Goal: Task Accomplishment & Management: Manage account settings

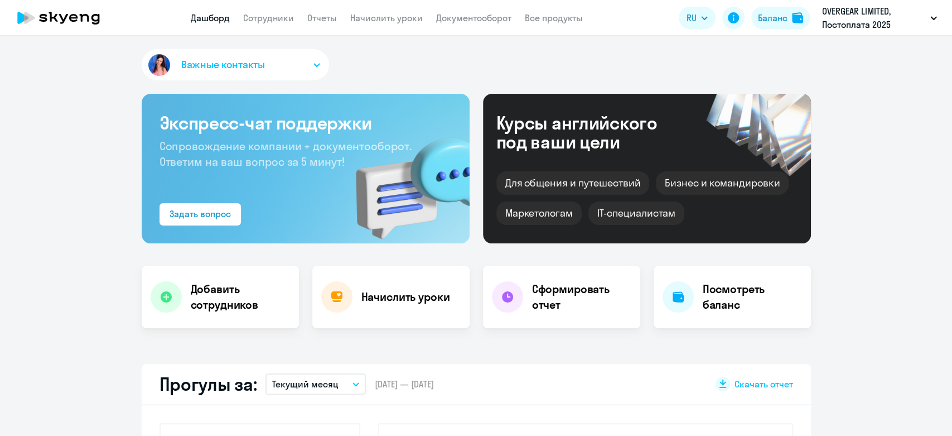
select select "30"
click at [301, 18] on nav "Дашборд Сотрудники Отчеты Начислить уроки Документооборот Все продукты" at bounding box center [387, 18] width 392 height 14
click at [286, 18] on link "Сотрудники" at bounding box center [268, 17] width 51 height 11
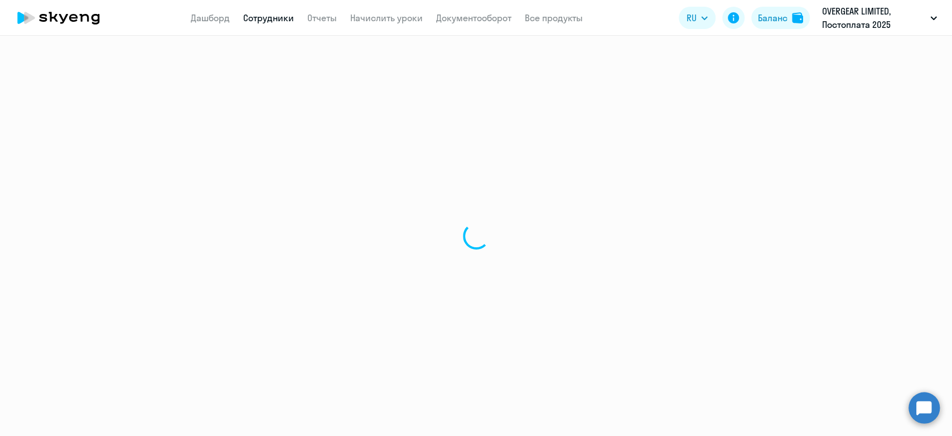
select select "30"
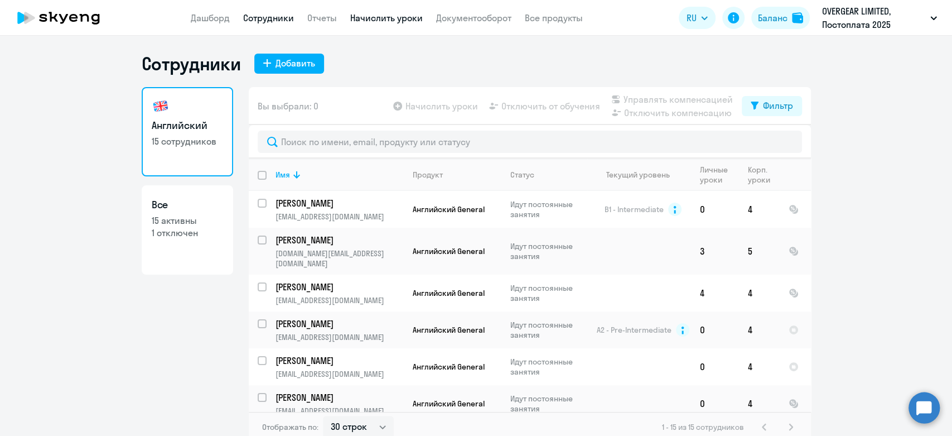
click at [404, 18] on link "Начислить уроки" at bounding box center [386, 17] width 73 height 11
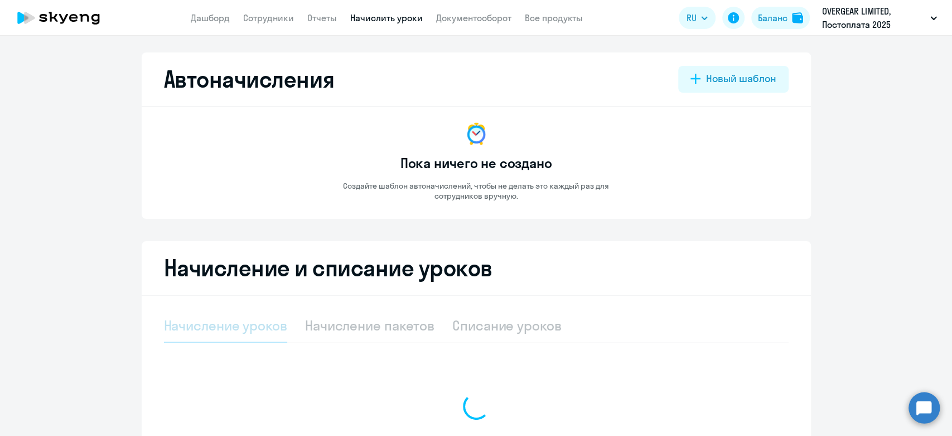
select select "10"
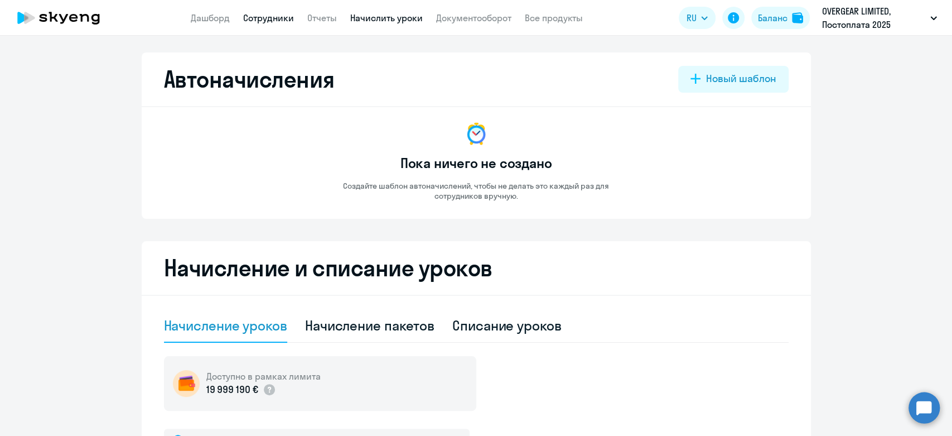
click at [264, 13] on link "Сотрудники" at bounding box center [268, 17] width 51 height 11
select select "30"
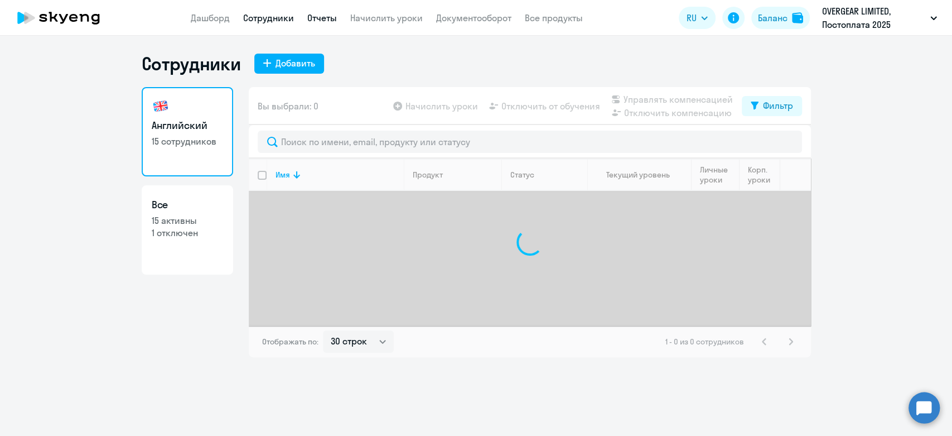
click at [317, 16] on link "Отчеты" at bounding box center [322, 17] width 30 height 11
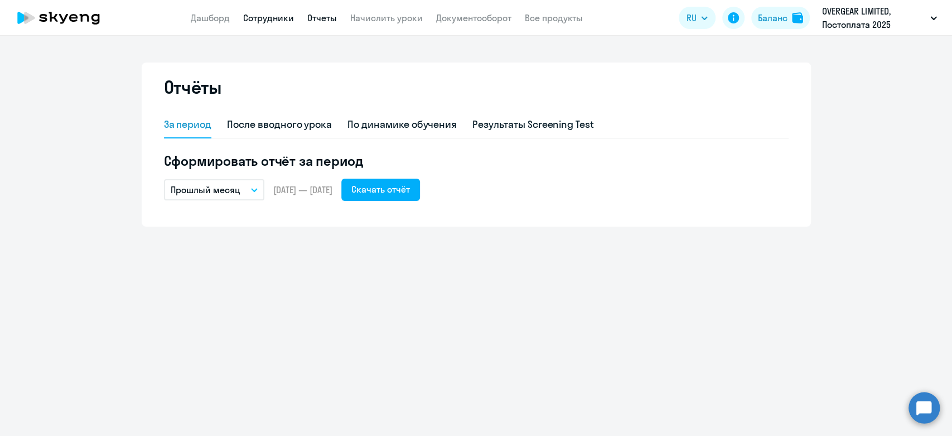
click at [288, 18] on link "Сотрудники" at bounding box center [268, 17] width 51 height 11
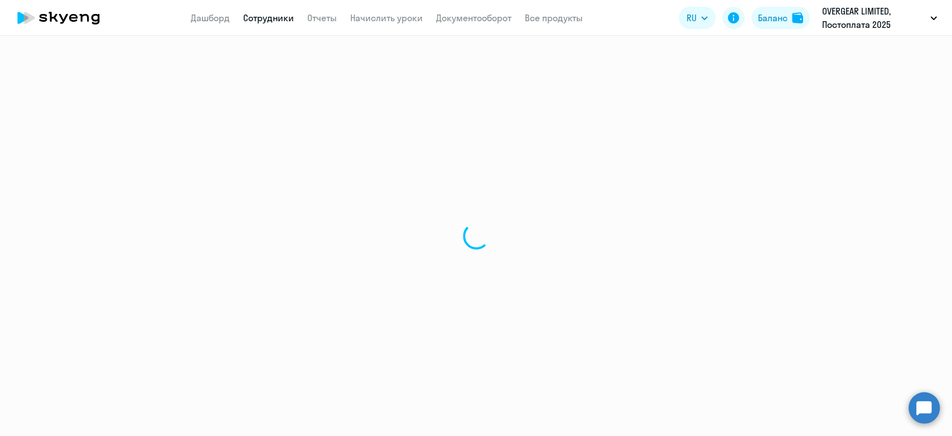
select select "30"
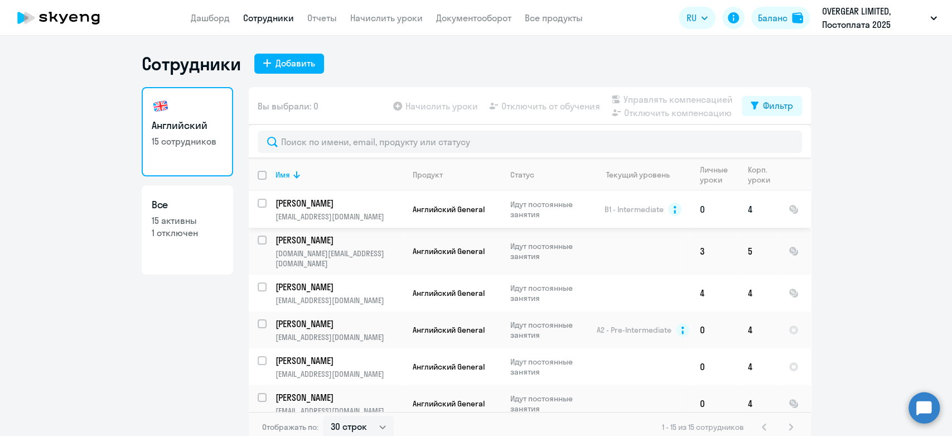
click at [258, 204] on input "select row 2186279" at bounding box center [269, 210] width 22 height 22
checkbox input "true"
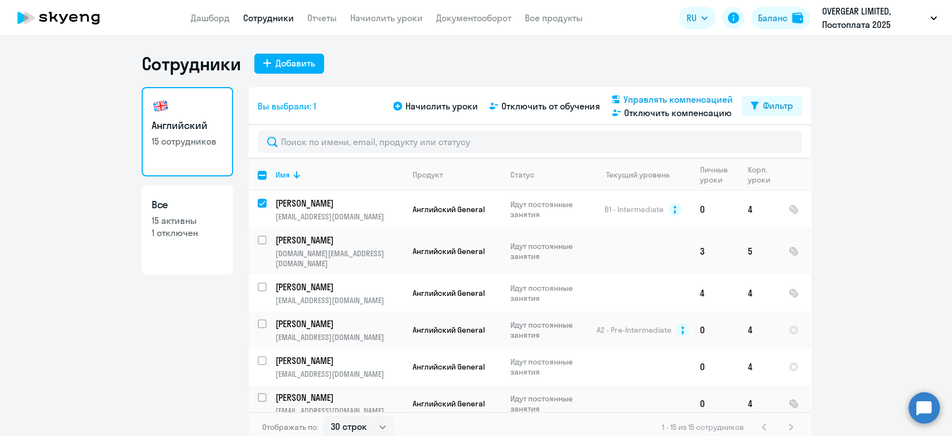
click at [656, 101] on span "Управлять компенсацией" at bounding box center [678, 99] width 109 height 13
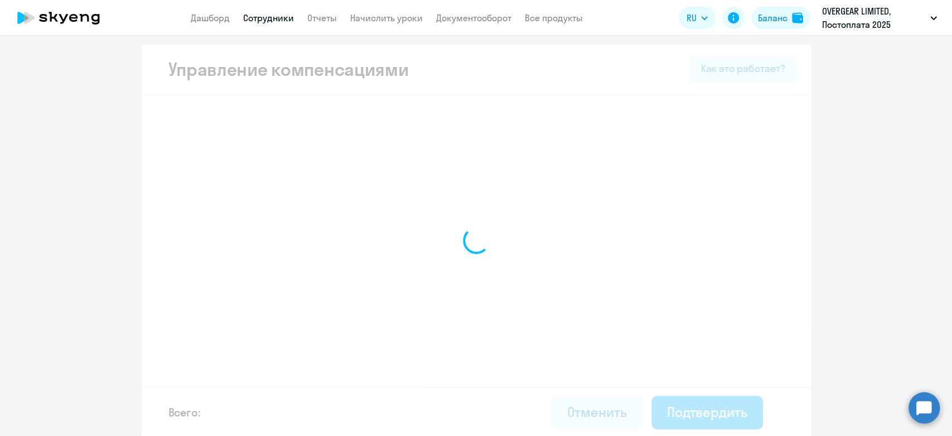
select select "MONTHLY"
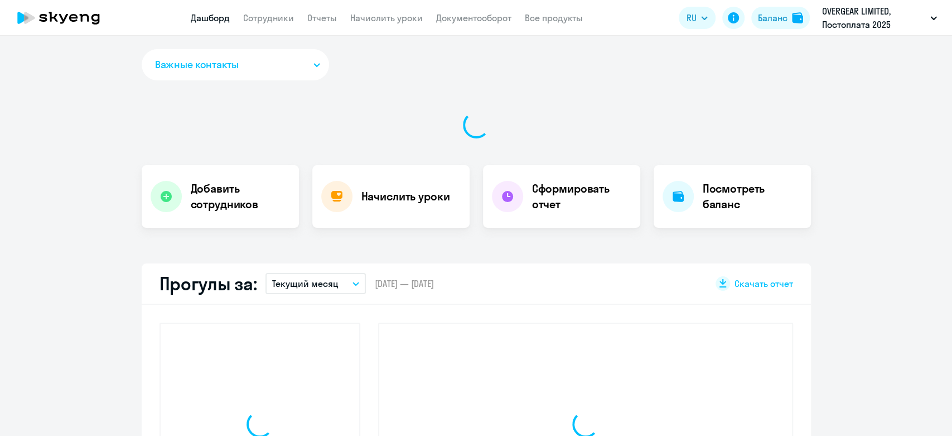
select select "30"
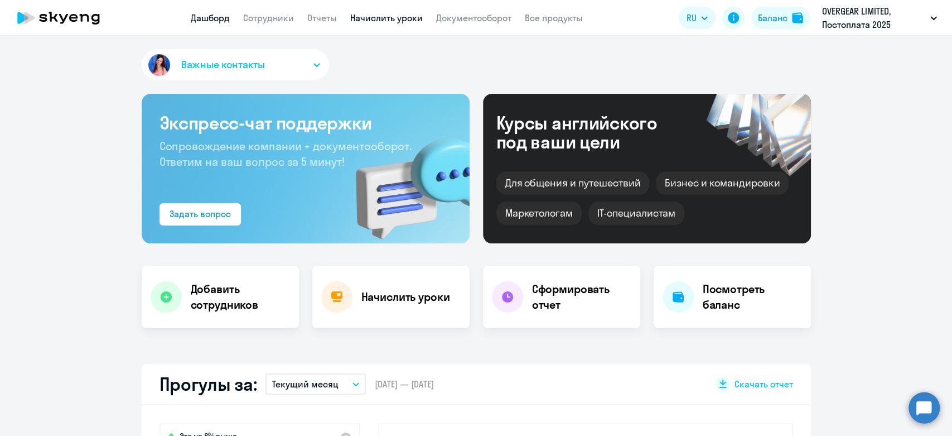
click at [387, 16] on link "Начислить уроки" at bounding box center [386, 17] width 73 height 11
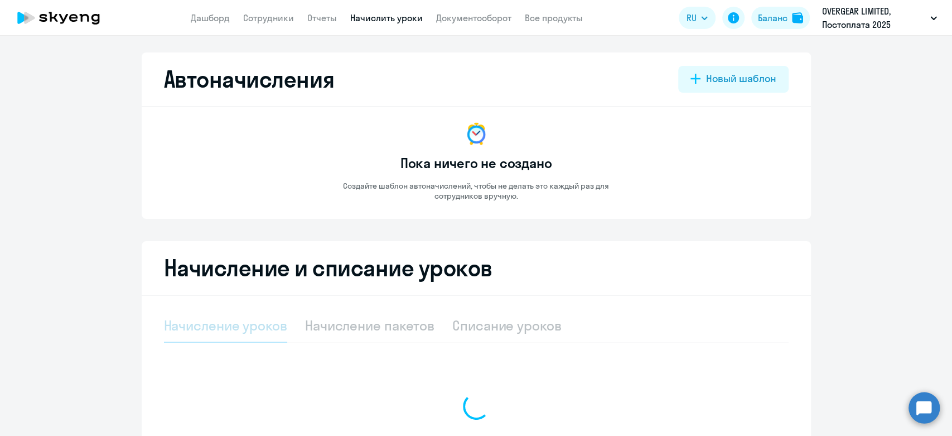
select select "10"
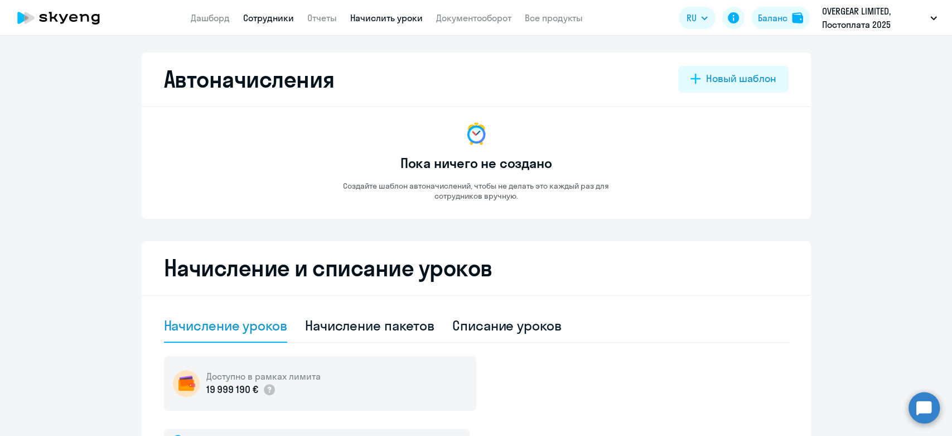
click at [269, 12] on link "Сотрудники" at bounding box center [268, 17] width 51 height 11
select select "30"
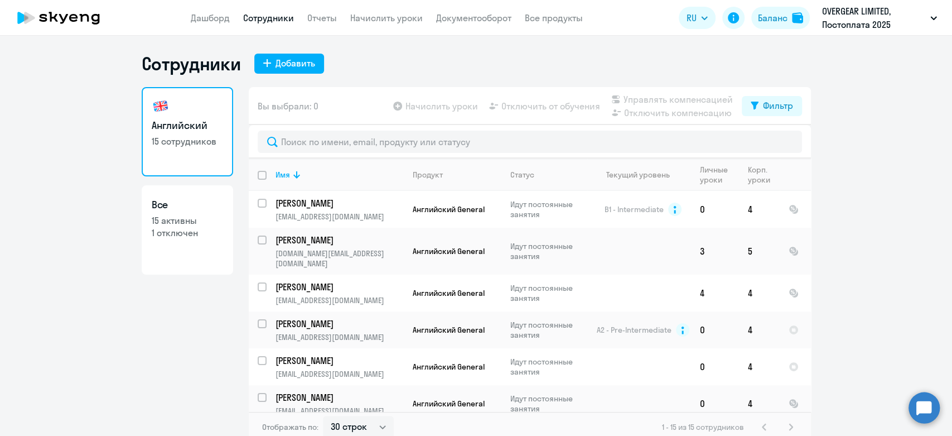
click at [258, 171] on input "deselect all" at bounding box center [269, 182] width 22 height 22
checkbox input "true"
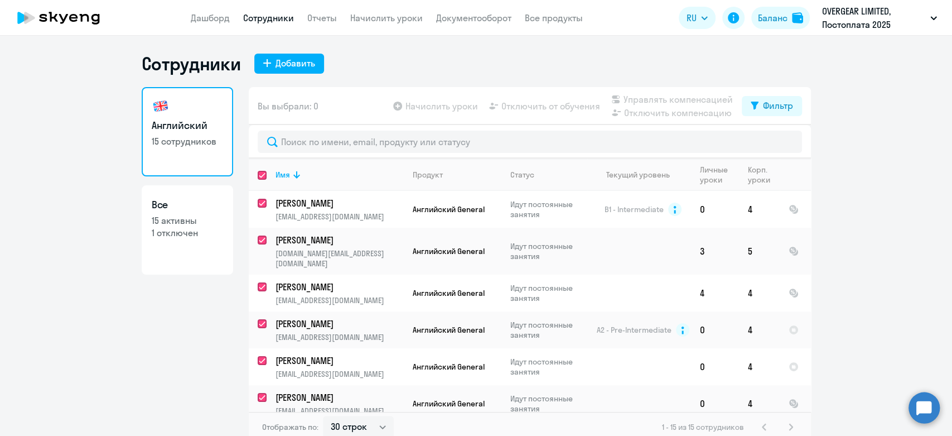
checkbox input "true"
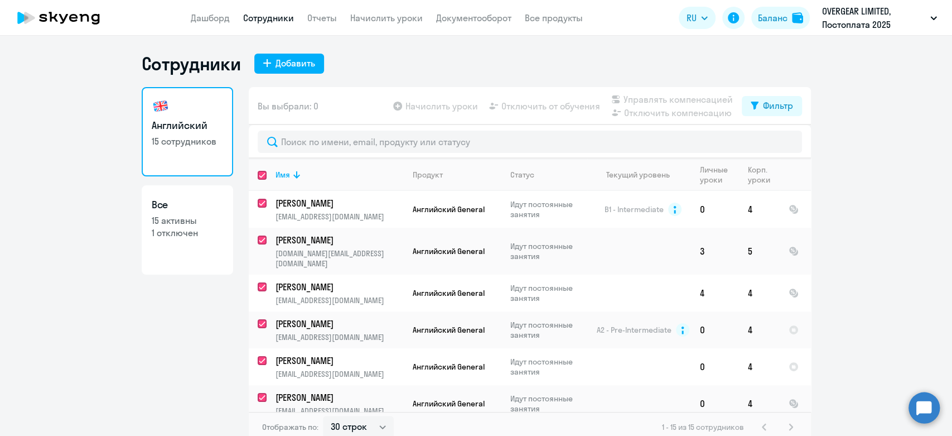
checkbox input "true"
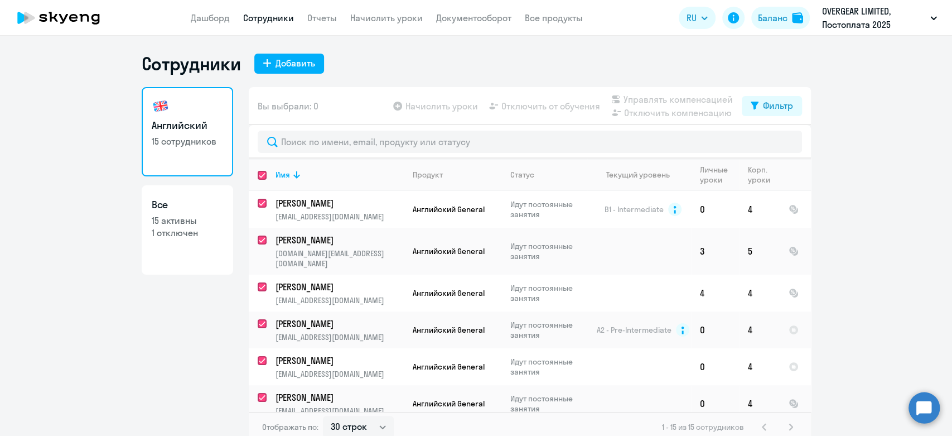
checkbox input "true"
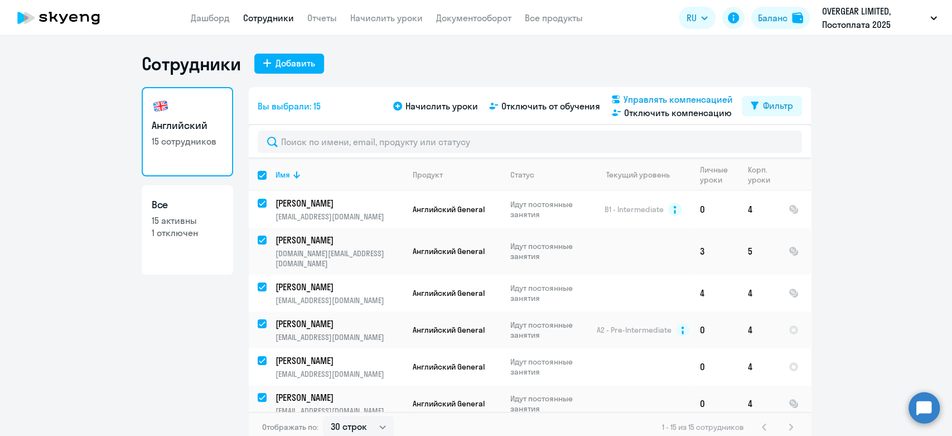
click at [643, 99] on span "Управлять компенсацией" at bounding box center [678, 99] width 109 height 13
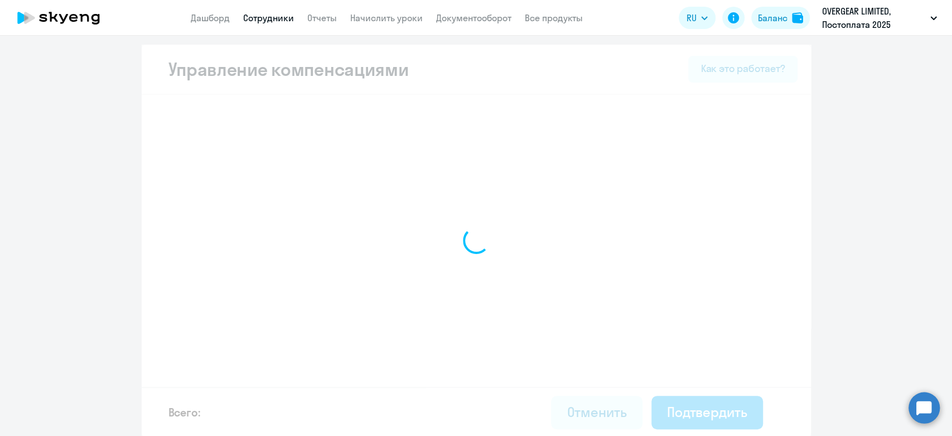
select select "MONTHLY"
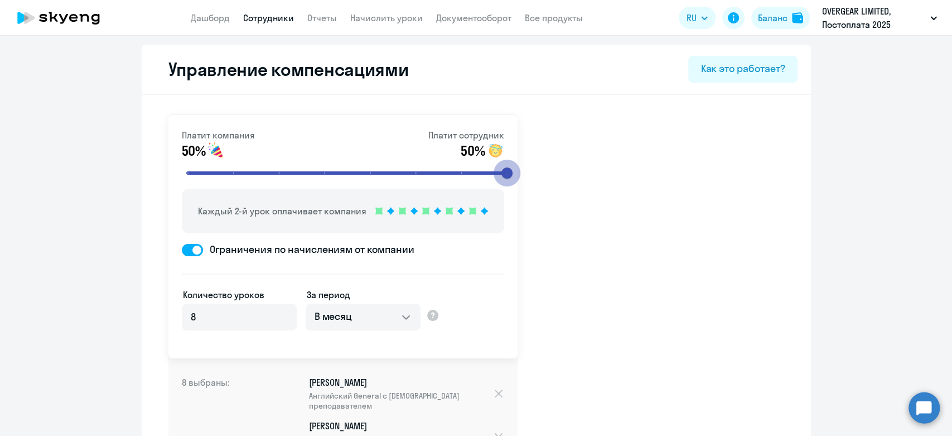
drag, startPoint x: 317, startPoint y: 171, endPoint x: 564, endPoint y: 184, distance: 247.5
type input "8"
click at [521, 184] on input "range" at bounding box center [348, 173] width 346 height 25
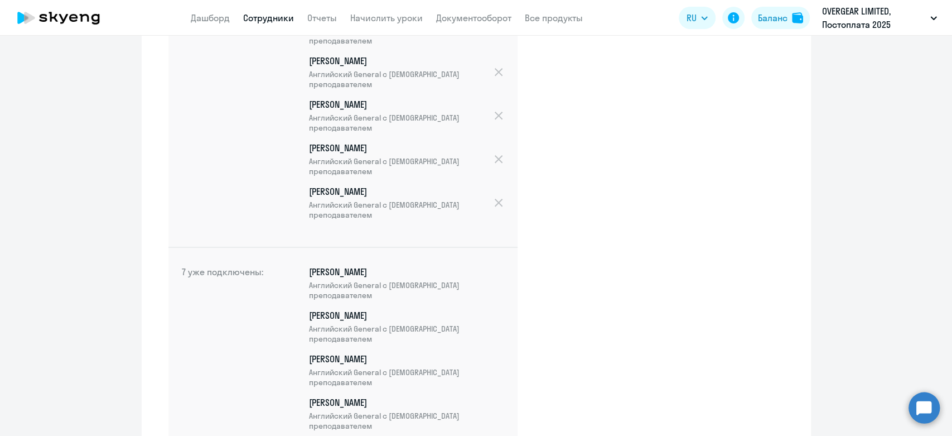
scroll to position [723, 0]
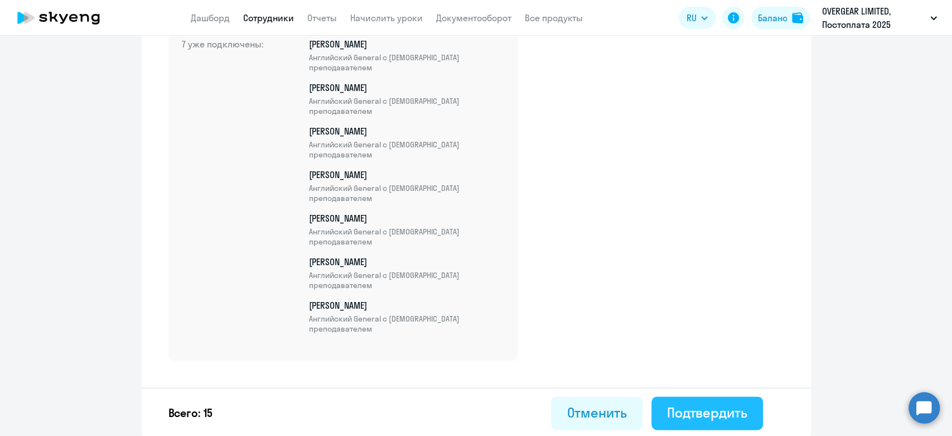
click at [693, 417] on div "Подтвердить" at bounding box center [707, 412] width 80 height 18
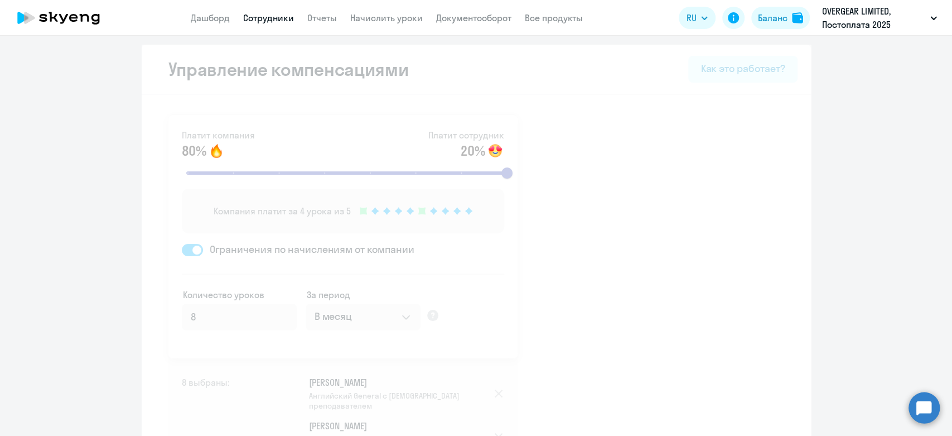
select select "30"
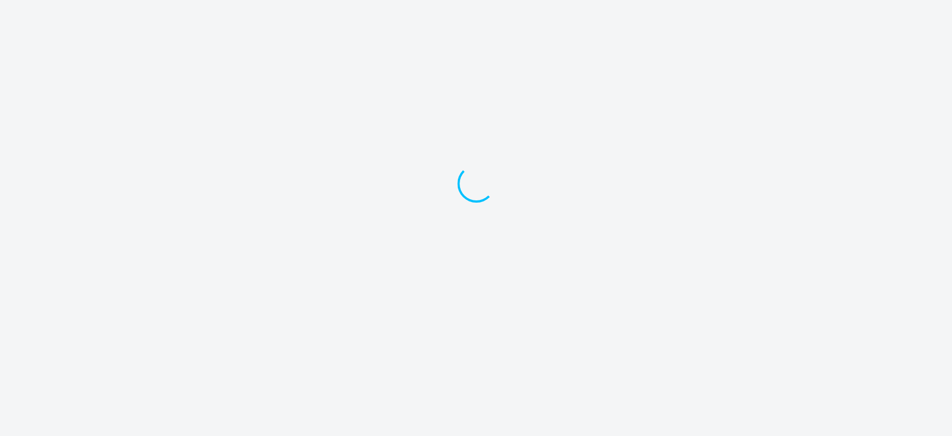
select select "30"
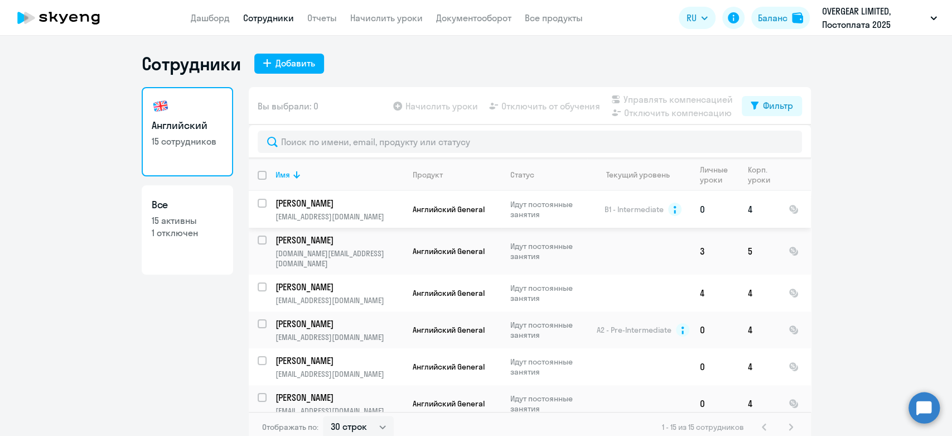
click at [258, 205] on input "select row 2186279" at bounding box center [269, 210] width 22 height 22
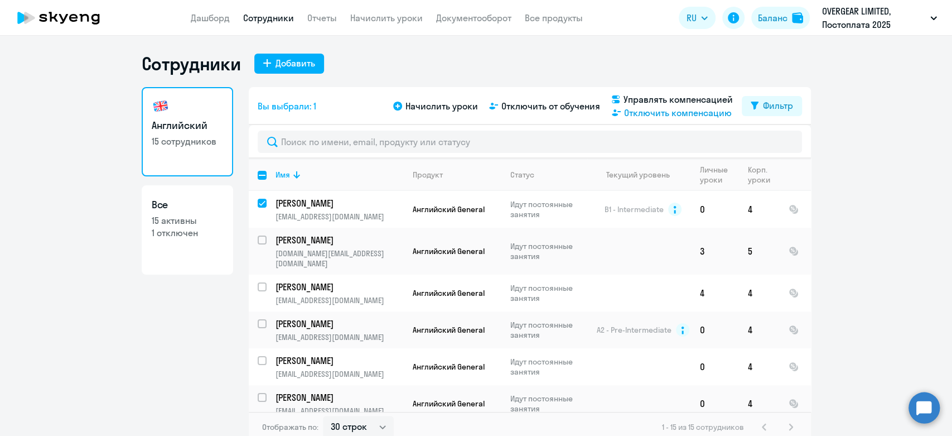
click at [648, 112] on span "Отключить компенсацию" at bounding box center [678, 112] width 108 height 13
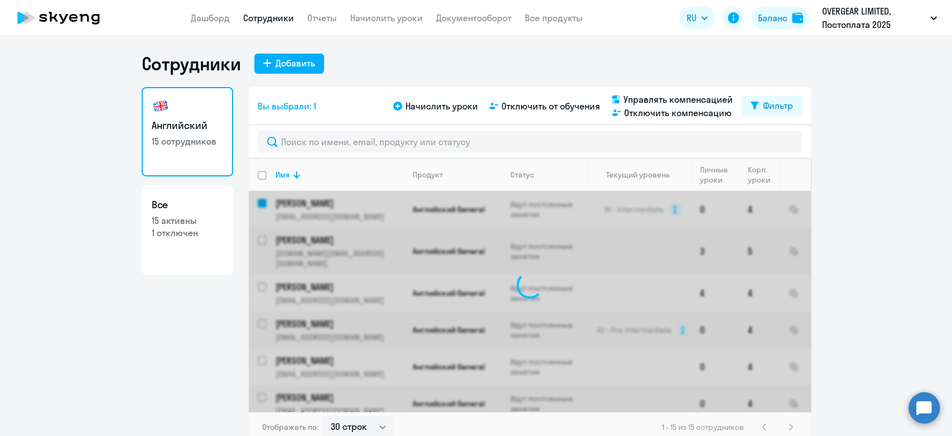
checkbox input "false"
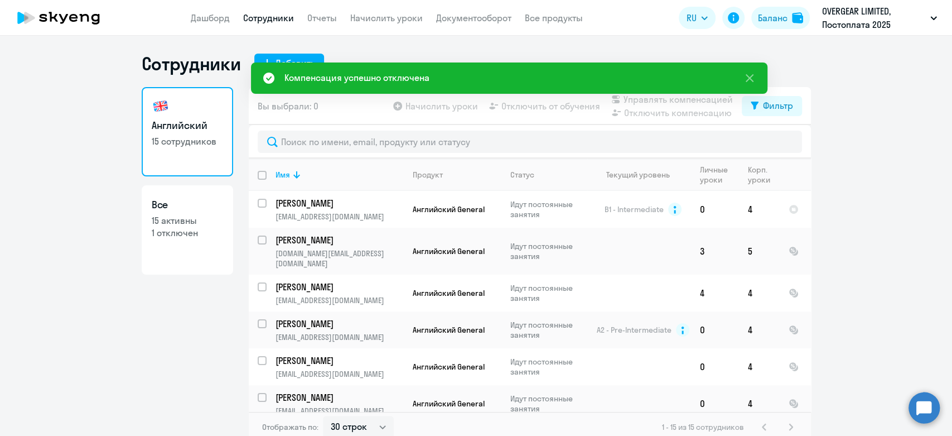
click at [258, 175] on input "deselect all" at bounding box center [269, 182] width 22 height 22
checkbox input "true"
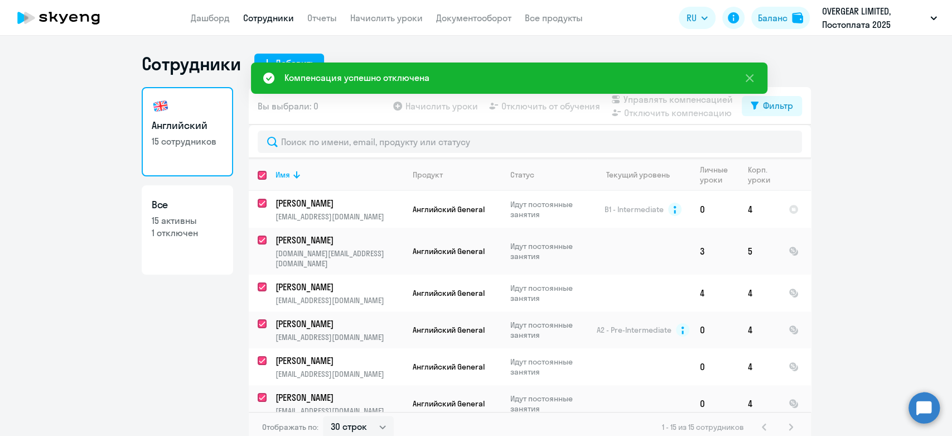
checkbox input "true"
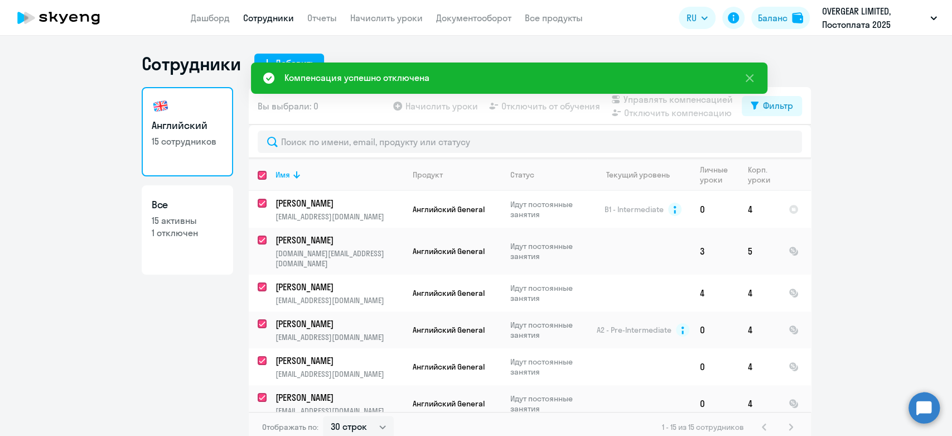
checkbox input "true"
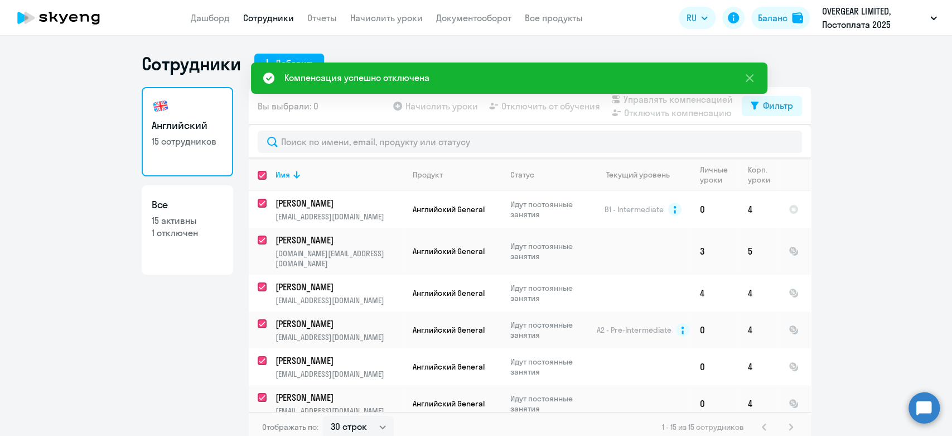
checkbox input "true"
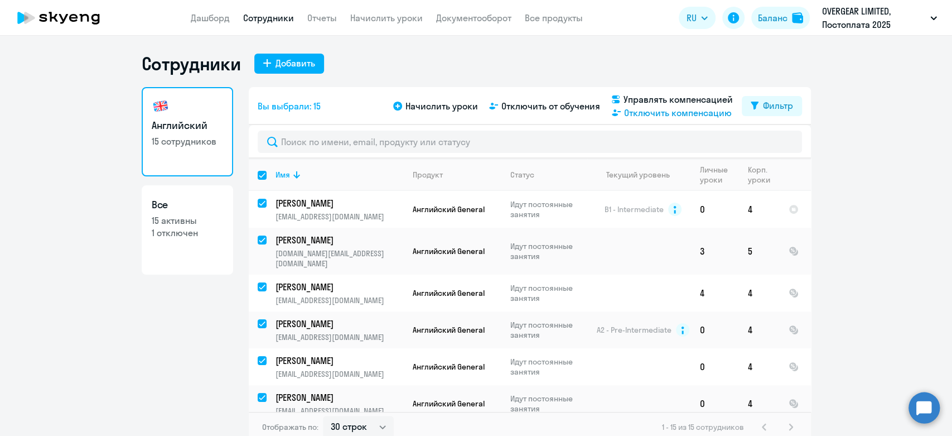
click at [657, 114] on span "Отключить компенсацию" at bounding box center [678, 112] width 108 height 13
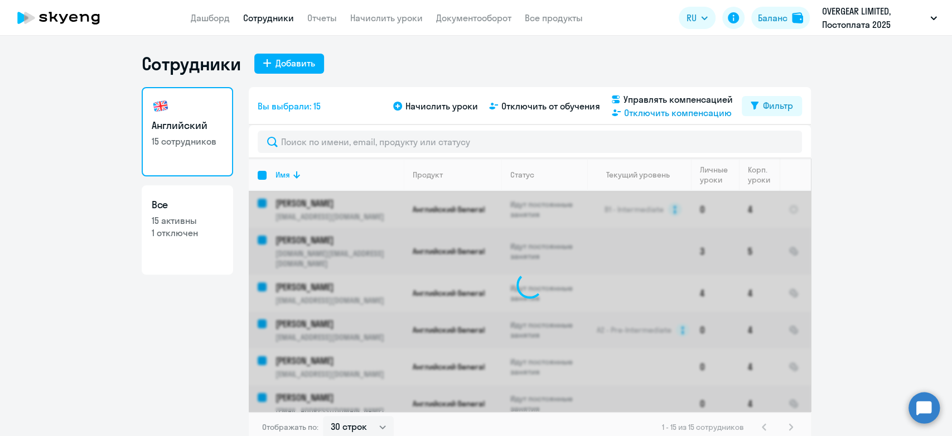
checkbox input "false"
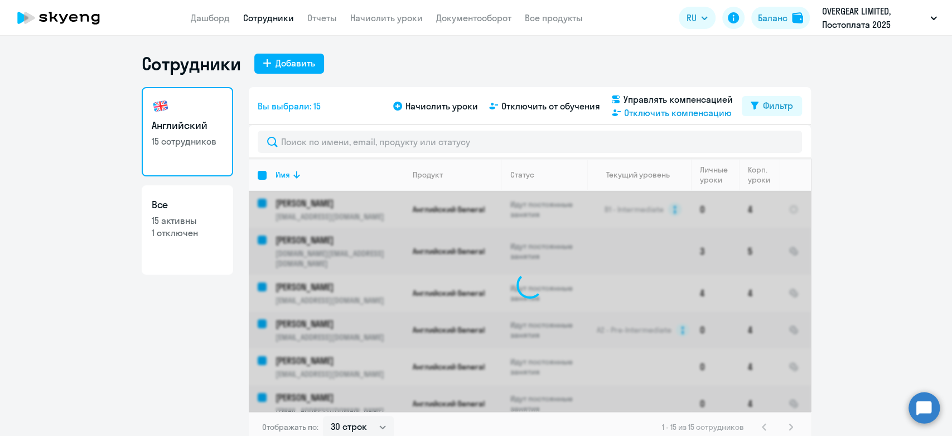
checkbox input "false"
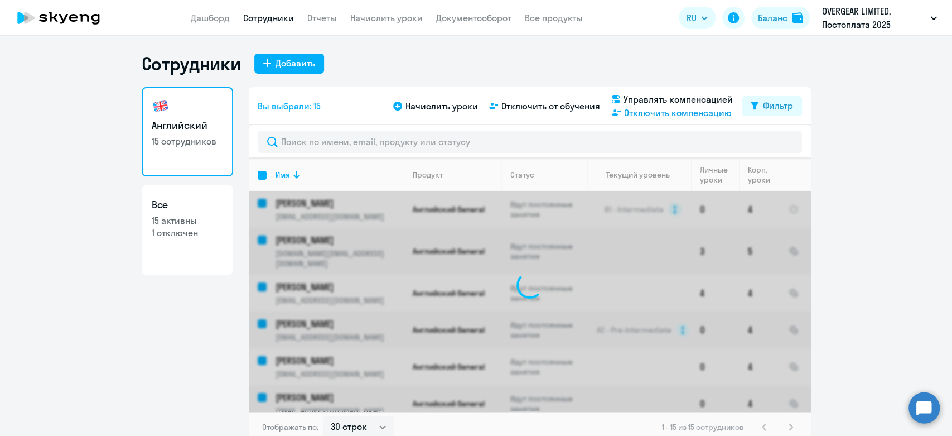
checkbox input "false"
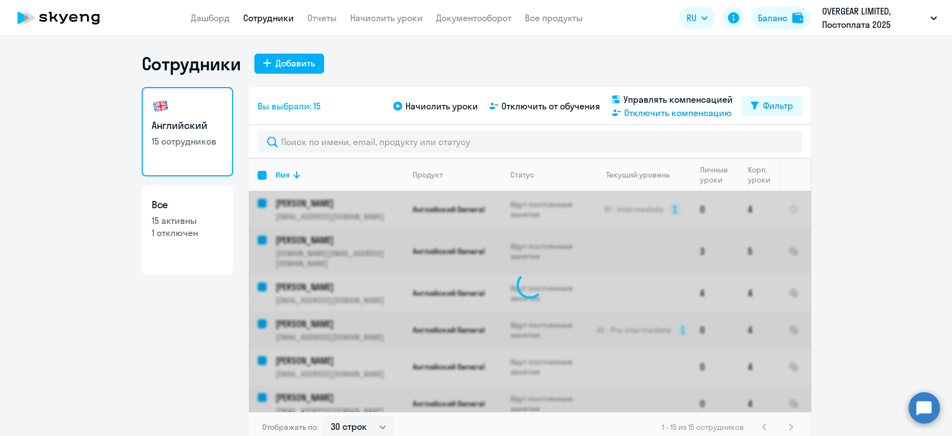
checkbox input "false"
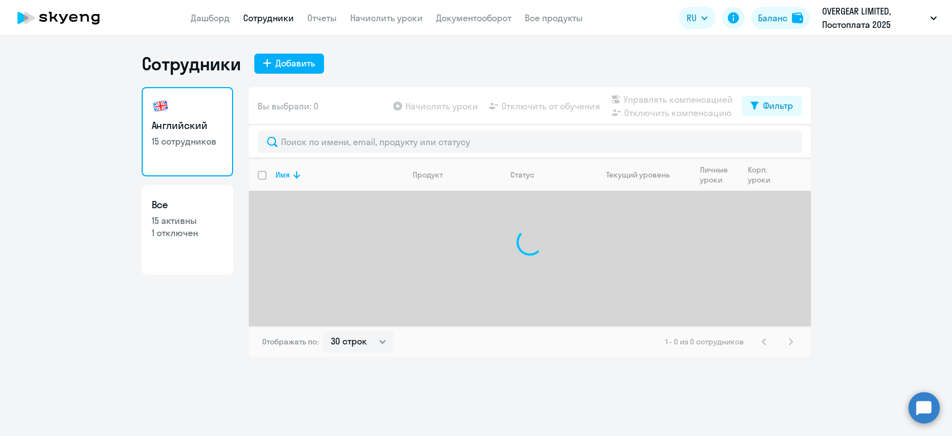
select select "30"
